Goal: Task Accomplishment & Management: Manage account settings

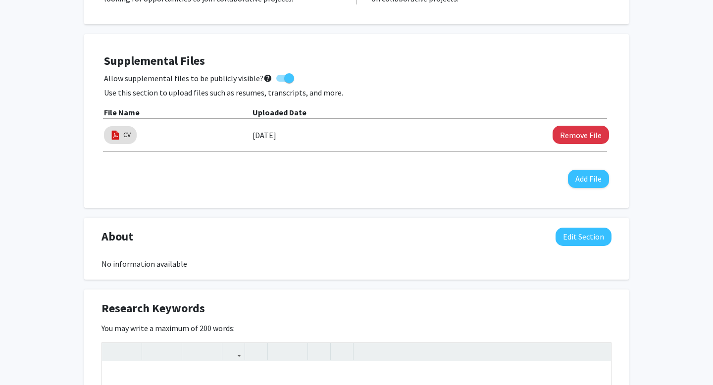
scroll to position [342, 0]
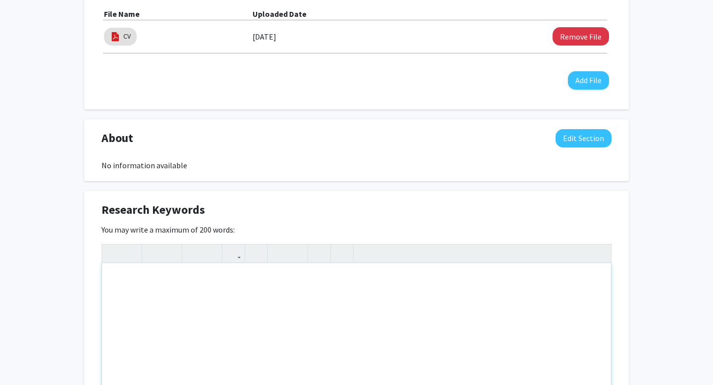
click at [187, 272] on div "Note to users with screen readers: Please deactivate our accessibility plugin f…" at bounding box center [356, 338] width 509 height 149
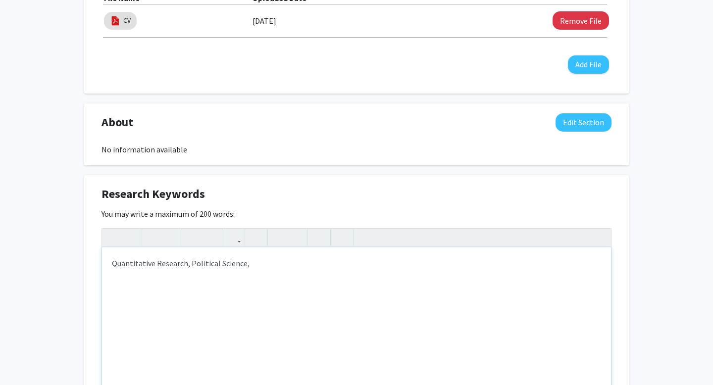
scroll to position [357, 0]
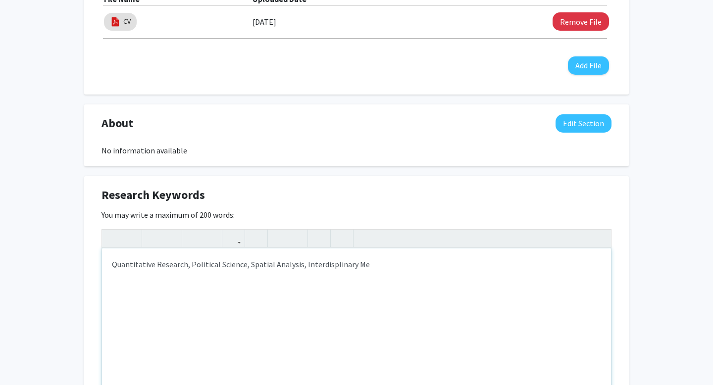
click at [337, 268] on div "Quantitative Research, Political Science, Spatial Analysis, Interdisplinary Me" at bounding box center [356, 323] width 509 height 149
click at [363, 268] on div "Quantitative Research, Political Science, Spatial Analysis, Interdisciplinary Me" at bounding box center [356, 323] width 509 height 149
click at [372, 266] on div "Quantitative Research, Political Science, Spatial Analysis, Interdisciplinary Me" at bounding box center [356, 323] width 509 height 149
type textarea "Quantitative Research, Political Science, Spatial Analysis, Interdisciplinary M…"
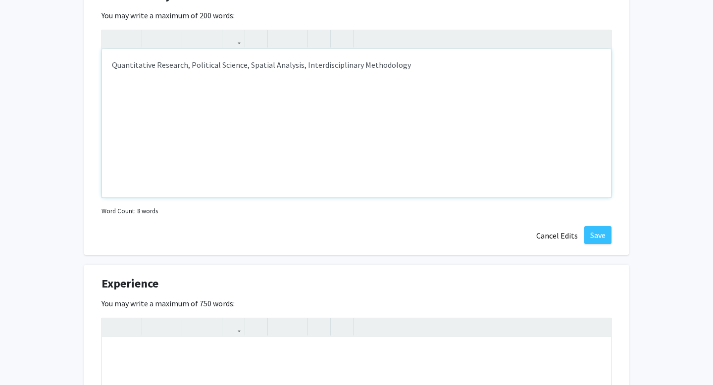
scroll to position [566, 0]
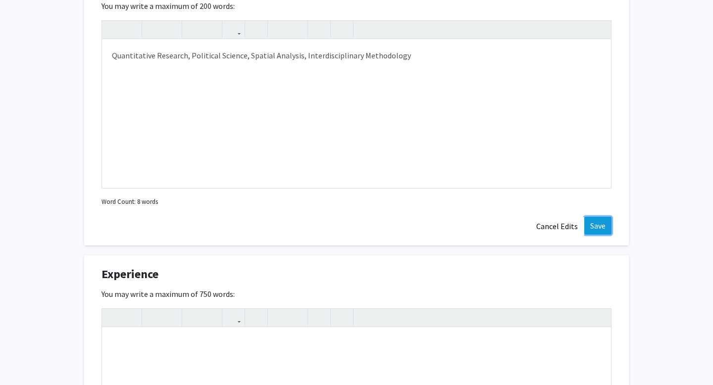
click at [602, 227] on button "Save" at bounding box center [598, 226] width 27 height 18
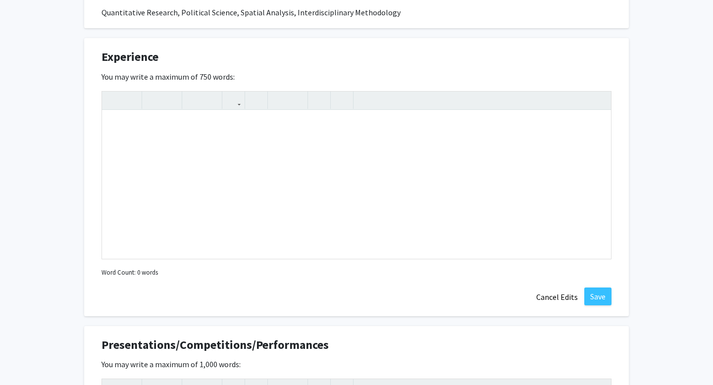
scroll to position [532, 0]
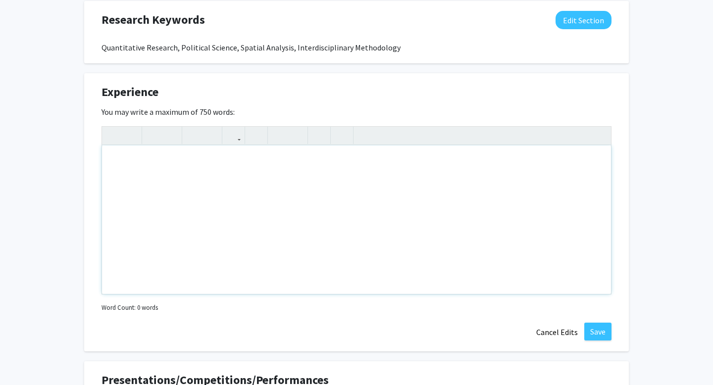
click at [336, 172] on div "Note to users with screen readers: Please deactivate our accessibility plugin f…" at bounding box center [356, 220] width 509 height 149
click at [101, 158] on div "Experience Edit Section You may write a maximum of 750 words: EJSP EJSP Insert …" at bounding box center [356, 212] width 545 height 278
click at [112, 159] on div "EJSP" at bounding box center [356, 220] width 509 height 149
click at [149, 163] on div "Envirornmental Justice and Sustainabilty ProgramEJSP" at bounding box center [356, 220] width 509 height 149
click at [234, 161] on div "Environmental Justice and Sustainabilty ProgramEJSP" at bounding box center [356, 220] width 509 height 149
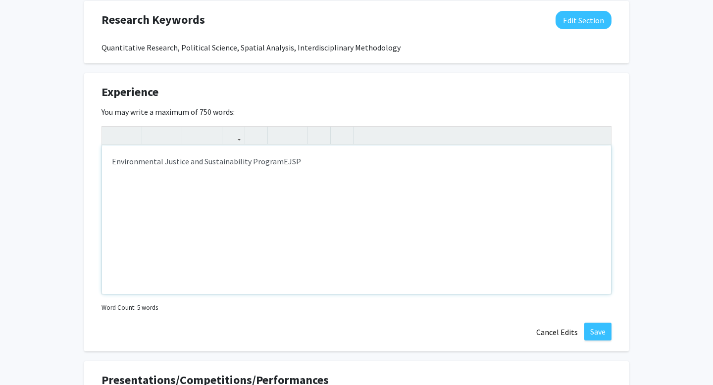
click at [277, 163] on div "Environmental Justice and Sustainability ProgramEJSP" at bounding box center [356, 220] width 509 height 149
click at [298, 163] on div "Environmental Justice and Sustainability Program (EJSP" at bounding box center [356, 220] width 509 height 149
drag, startPoint x: 143, startPoint y: 219, endPoint x: 108, endPoint y: 220, distance: 34.7
click at [108, 220] on div "Environmental Justice and Sustainability Program (EJSP) - Coding Experience (R)…" at bounding box center [356, 220] width 509 height 149
click at [188, 201] on p "- Research Experience [PERSON_NAME], Ph.D Political Science Lab" at bounding box center [356, 201] width 489 height 12
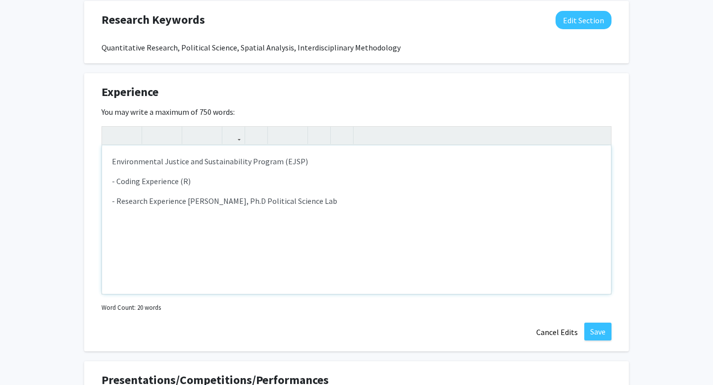
click at [185, 204] on p "- Research Experience [PERSON_NAME], Ph.D Political Science Lab" at bounding box center [356, 201] width 489 height 12
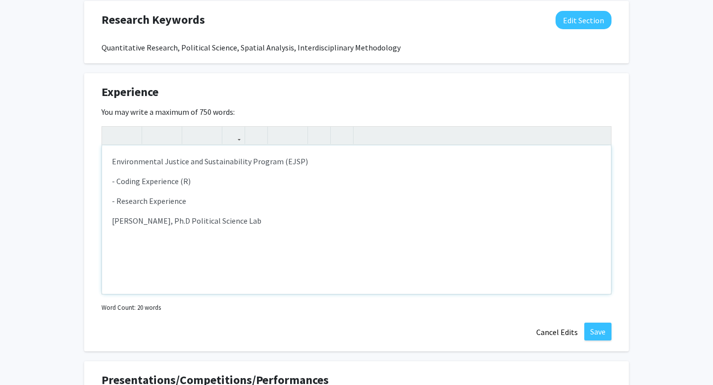
click at [265, 233] on div "Environmental Justice and Sustainability Program (EJSP) - Coding Experience (R)…" at bounding box center [356, 220] width 509 height 149
type textarea "<p>Environmental Justice and Sustainability Program (EJSP)</p><p>- Coding Exper…"
click at [203, 273] on div "Environmental Justice and Sustainability Program (EJSP) - Coding Experience (R)…" at bounding box center [356, 220] width 509 height 149
click at [598, 336] on button "Save" at bounding box center [598, 332] width 27 height 18
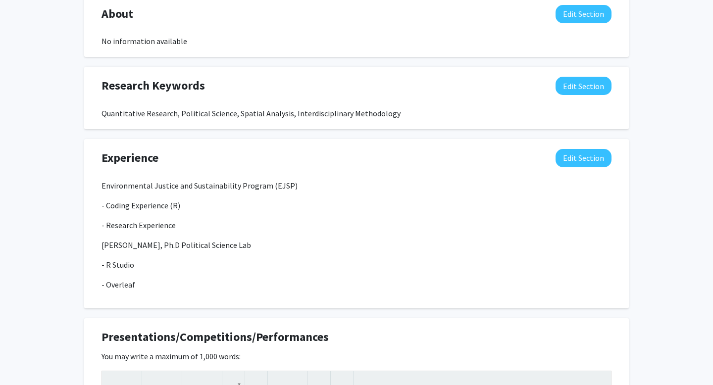
scroll to position [381, 0]
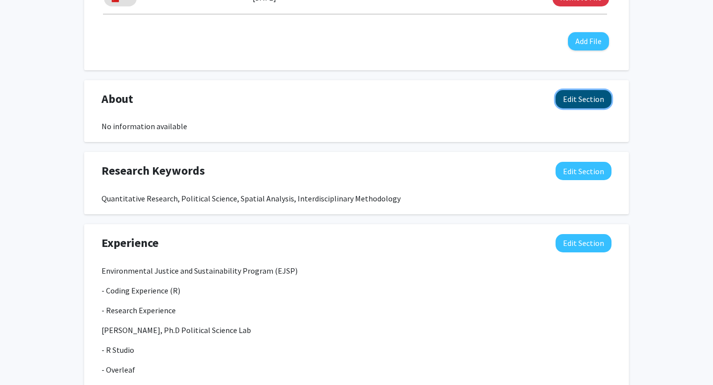
click at [589, 105] on button "Edit Section" at bounding box center [584, 99] width 56 height 18
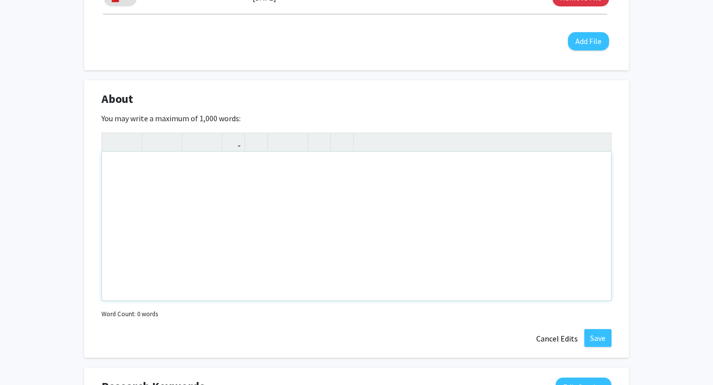
click at [462, 174] on div "Note to users with screen readers: Please deactivate our accessibility plugin f…" at bounding box center [356, 226] width 509 height 149
click at [139, 169] on div "Junior Political" at bounding box center [356, 226] width 509 height 149
click at [135, 169] on div "Junior Political" at bounding box center [356, 226] width 509 height 149
click at [138, 169] on span "Political" at bounding box center [148, 168] width 29 height 10
click at [134, 169] on p "Junior Political" at bounding box center [356, 168] width 489 height 12
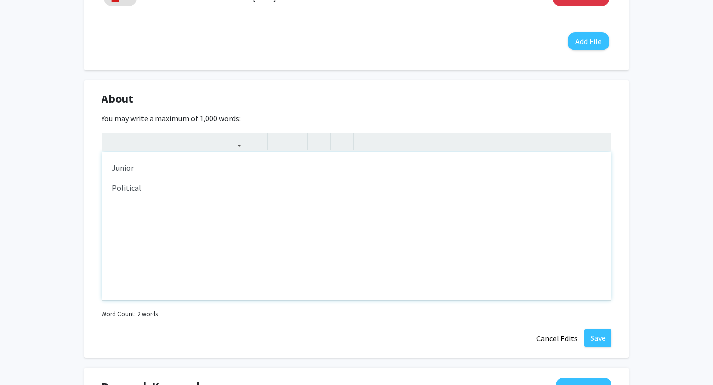
click at [144, 189] on p "Political" at bounding box center [356, 188] width 489 height 12
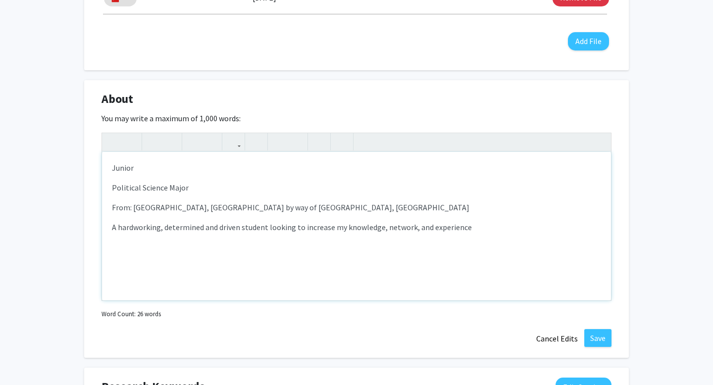
type textarea "<p>Junior&nbsp;</p><p><span style="font-size: 1rem;">Political Science Major&nb…"
click at [612, 340] on div "About Edit Section You may write a maximum of 1,000 words: <p>Junior&nbsp;</p><…" at bounding box center [356, 219] width 545 height 278
click at [607, 340] on button "Save" at bounding box center [598, 338] width 27 height 18
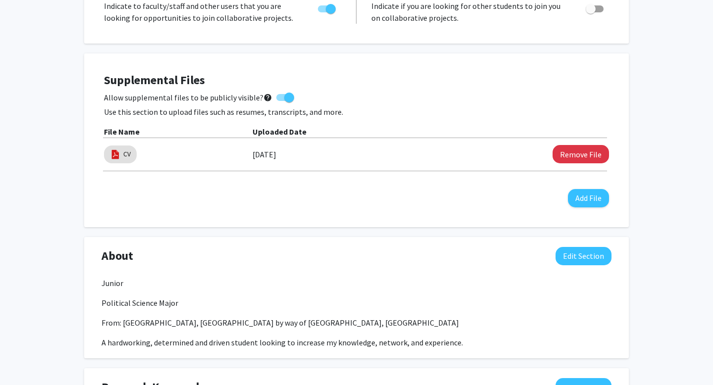
scroll to position [0, 0]
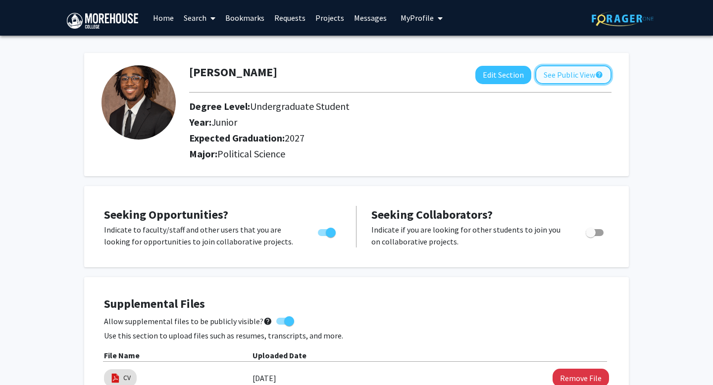
click at [572, 68] on button "See Public View help" at bounding box center [574, 74] width 76 height 19
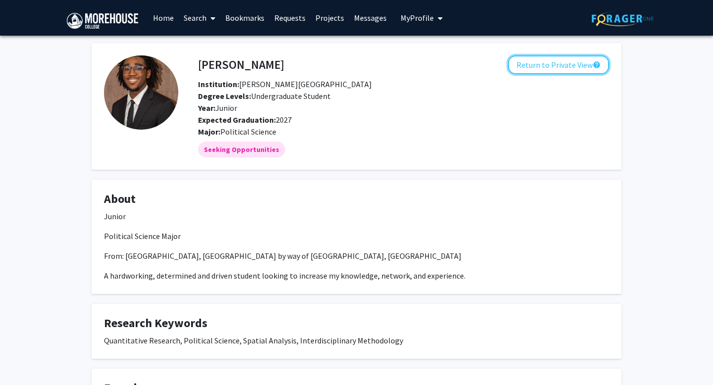
click at [572, 60] on button "Return to Private View help" at bounding box center [558, 64] width 101 height 19
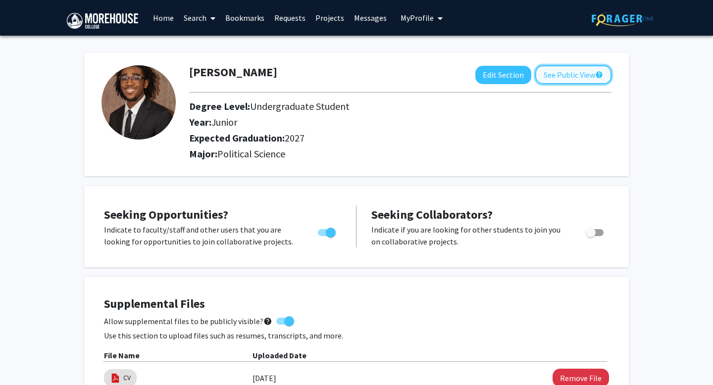
click at [574, 69] on button "See Public View help" at bounding box center [574, 74] width 76 height 19
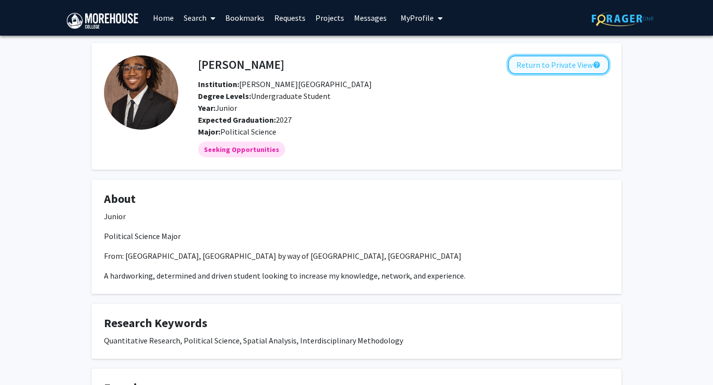
click at [539, 62] on button "Return to Private View help" at bounding box center [558, 64] width 101 height 19
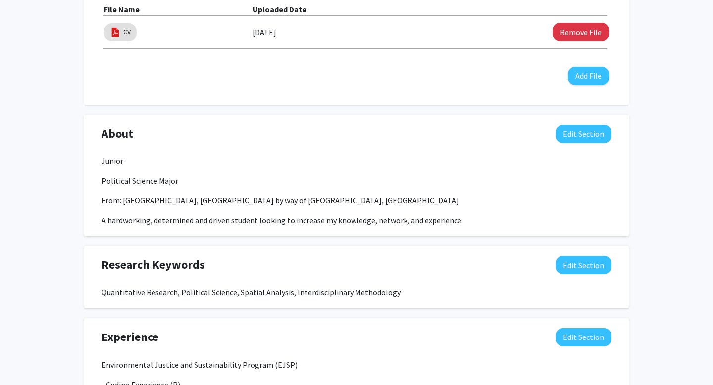
scroll to position [377, 0]
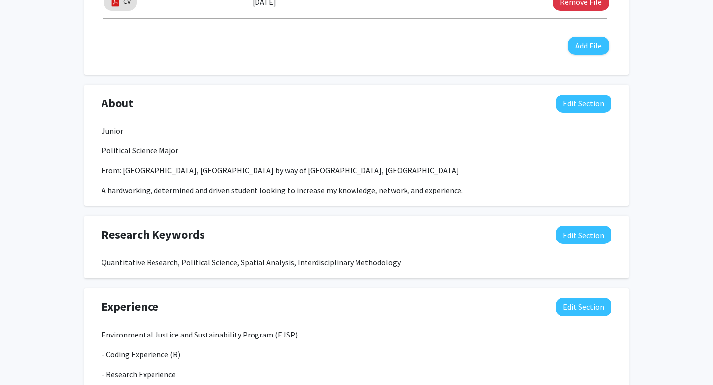
click at [245, 165] on p "From: [GEOGRAPHIC_DATA], [GEOGRAPHIC_DATA] by way of [GEOGRAPHIC_DATA], [GEOGRA…" at bounding box center [357, 170] width 510 height 12
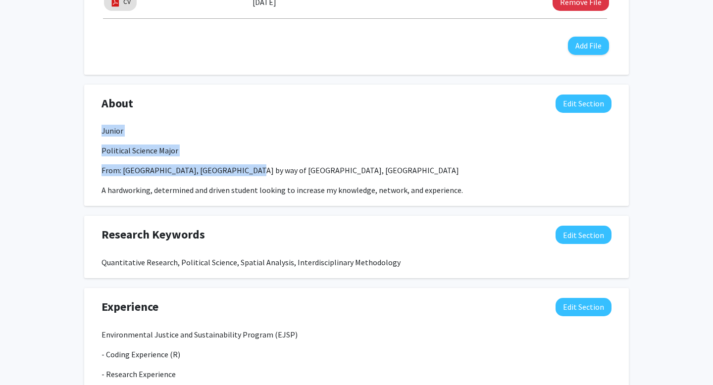
drag, startPoint x: 243, startPoint y: 171, endPoint x: 81, endPoint y: 123, distance: 169.0
click at [80, 123] on div "[PERSON_NAME] Edit Section See Public View help Degree Level: Undergraduate Stu…" at bounding box center [356, 182] width 713 height 1047
click at [564, 100] on button "Edit Section" at bounding box center [584, 104] width 56 height 18
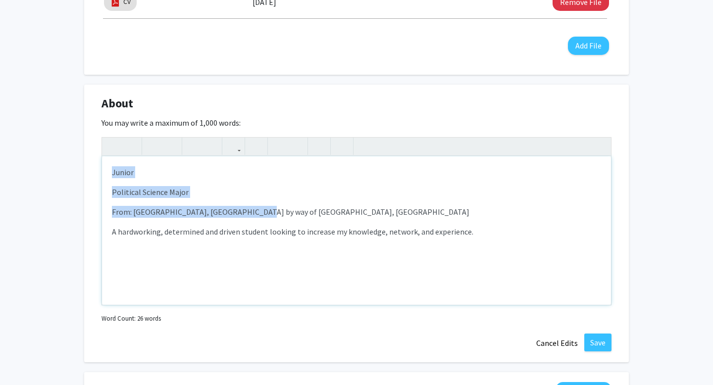
drag, startPoint x: 271, startPoint y: 214, endPoint x: 113, endPoint y: 167, distance: 164.3
click at [113, 167] on div "Junior Political Science Major From: [GEOGRAPHIC_DATA], [GEOGRAPHIC_DATA] by wa…" at bounding box center [356, 231] width 509 height 149
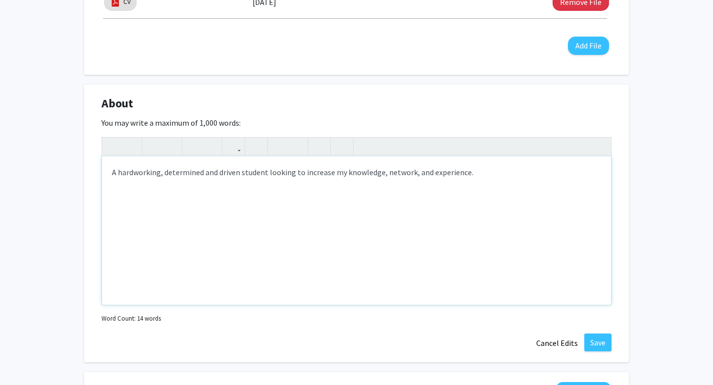
click at [475, 176] on p "A hardworking, determined and driven student looking to increase my knowledge, …" at bounding box center [356, 172] width 489 height 12
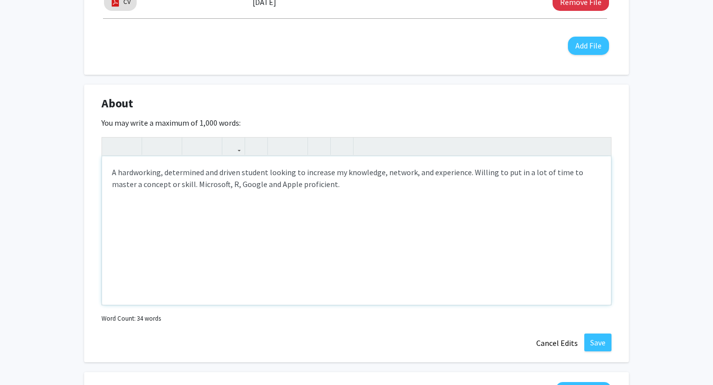
type textarea "<p><span style="font-size: 1rem;">A hardworking, determined and driven student …"
click at [593, 339] on button "Save" at bounding box center [598, 343] width 27 height 18
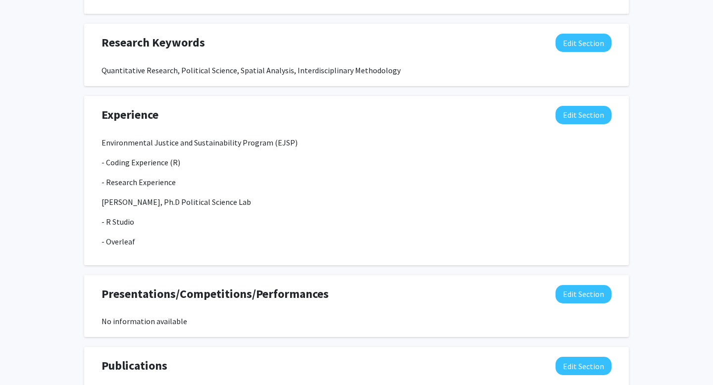
scroll to position [526, 0]
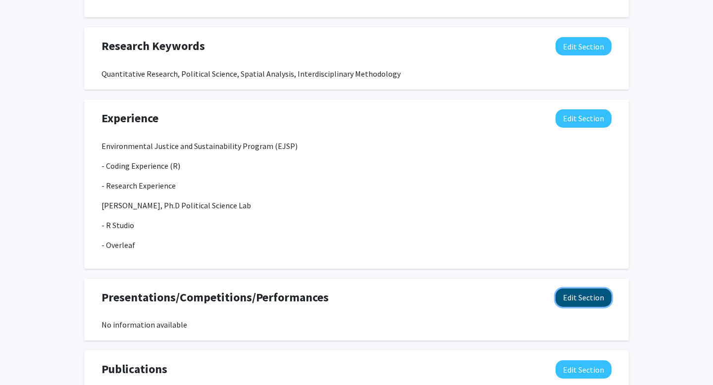
click at [597, 304] on button "Edit Section" at bounding box center [584, 298] width 56 height 18
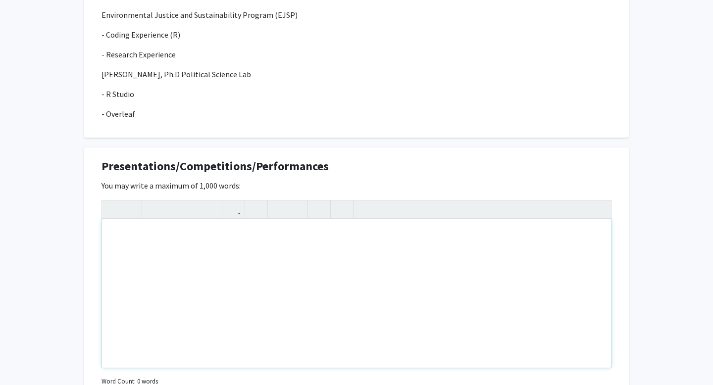
scroll to position [659, 0]
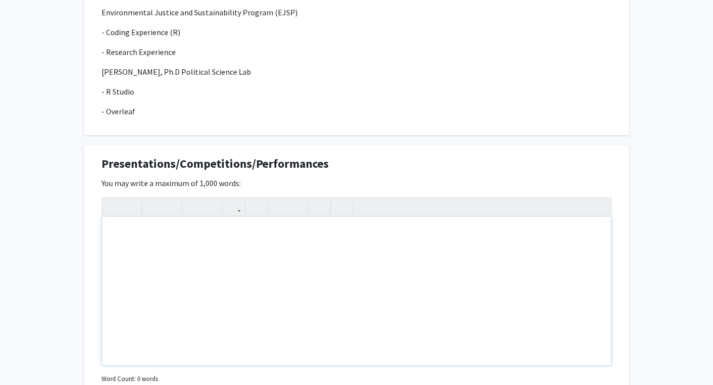
click at [292, 274] on div "Note to users with screen readers: Please deactivate our accessibility plugin f…" at bounding box center [356, 291] width 509 height 149
paste div "Note to users with screen readers: Please deactivate our accessibility plugin f…"
type textarea "<p>&nbsp; \textbf{Dilemma of Green Development:</p><p>Exploring the Environment…"
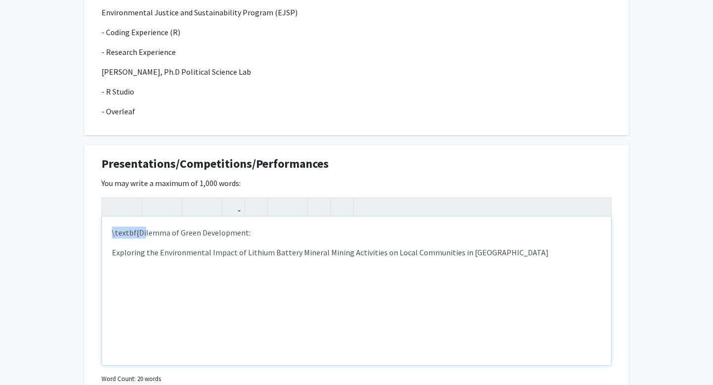
drag, startPoint x: 139, startPoint y: 233, endPoint x: 105, endPoint y: 219, distance: 36.7
click at [105, 219] on div "\textbf{Dilemma of Green Development: Exploring the Environmental Impact of Lit…" at bounding box center [356, 291] width 509 height 149
click at [109, 257] on div "Dilemma of Green Development: Exploring the Environmental Impact of Lithium Bat…" at bounding box center [356, 291] width 509 height 149
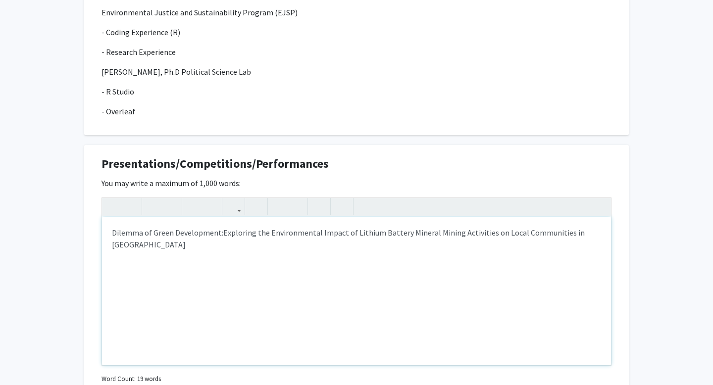
click at [590, 237] on p "Dilemma of Green Development: Exploring the Environmental Impact of Lithium Bat…" at bounding box center [356, 239] width 489 height 24
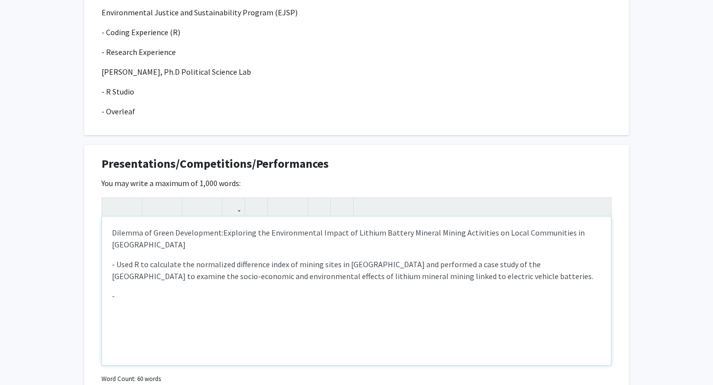
type textarea "<p>Dilemma of Green Development:&nbsp;<span style="font-size: 1rem;">Exploring …"
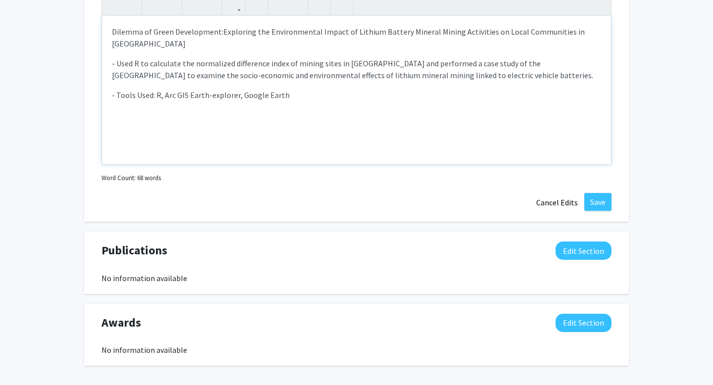
scroll to position [883, 0]
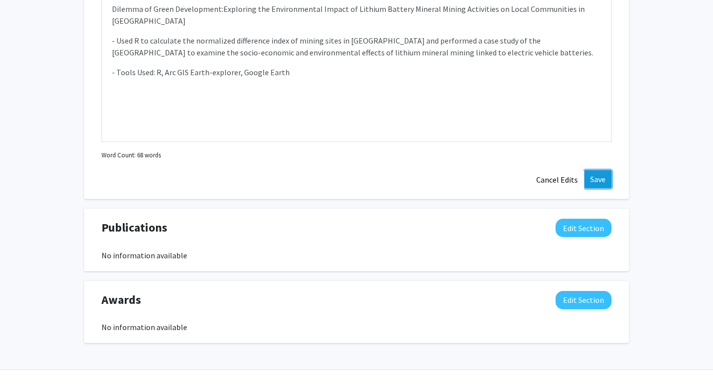
click at [605, 187] on button "Save" at bounding box center [598, 179] width 27 height 18
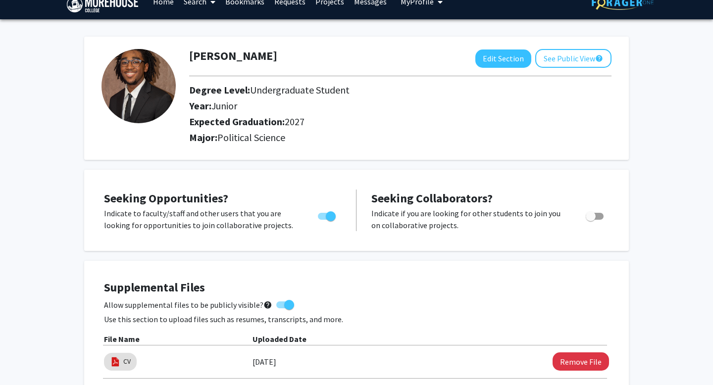
scroll to position [0, 0]
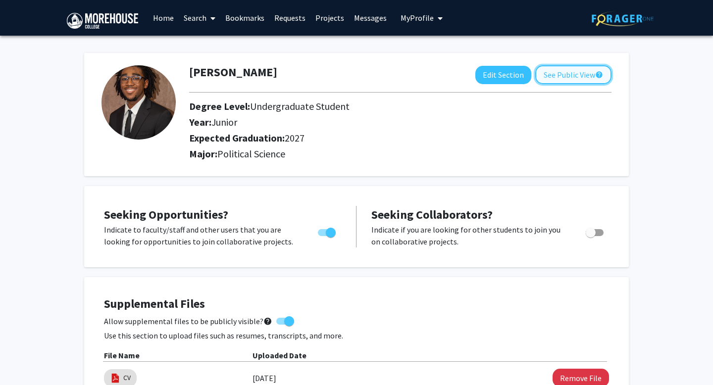
click at [563, 75] on button "See Public View help" at bounding box center [574, 74] width 76 height 19
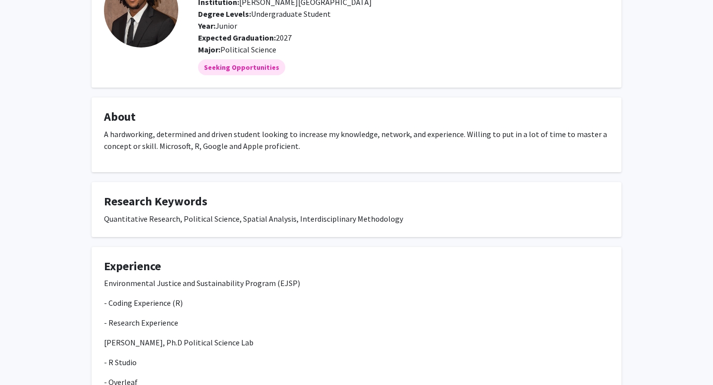
scroll to position [84, 0]
